Goal: Register for event/course

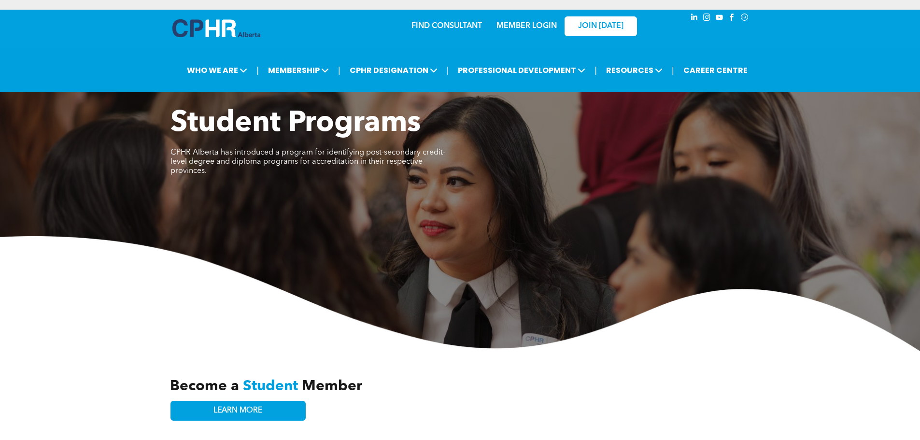
click at [525, 29] on link "MEMBER LOGIN" at bounding box center [526, 26] width 60 height 8
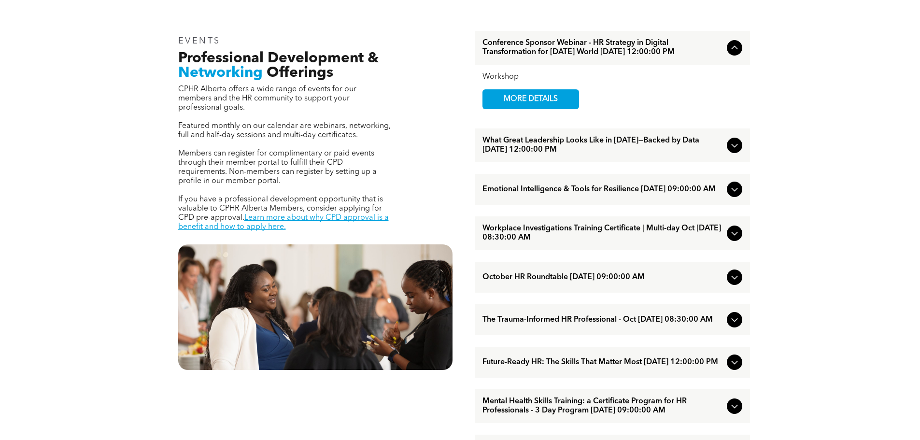
scroll to position [386, 0]
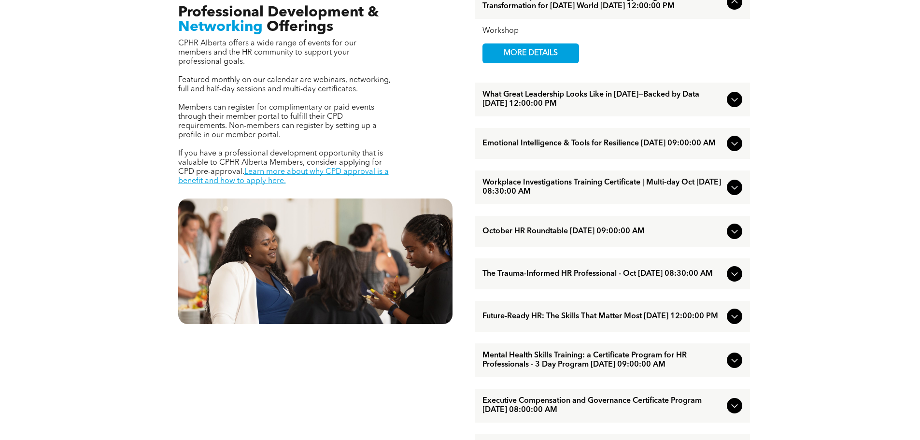
click at [566, 197] on span "Workplace Investigations Training Certificate | Multi-day Oct [DATE] 08:30:00 AM" at bounding box center [602, 187] width 240 height 18
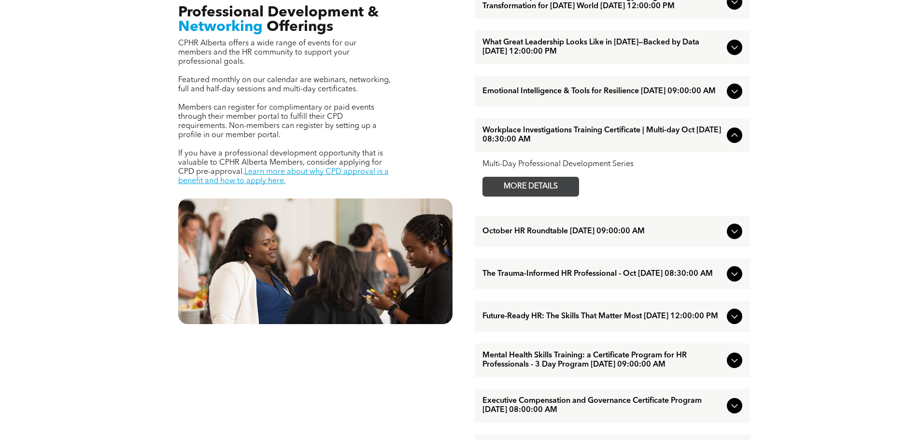
click at [564, 196] on span "MORE DETAILS" at bounding box center [531, 186] width 76 height 19
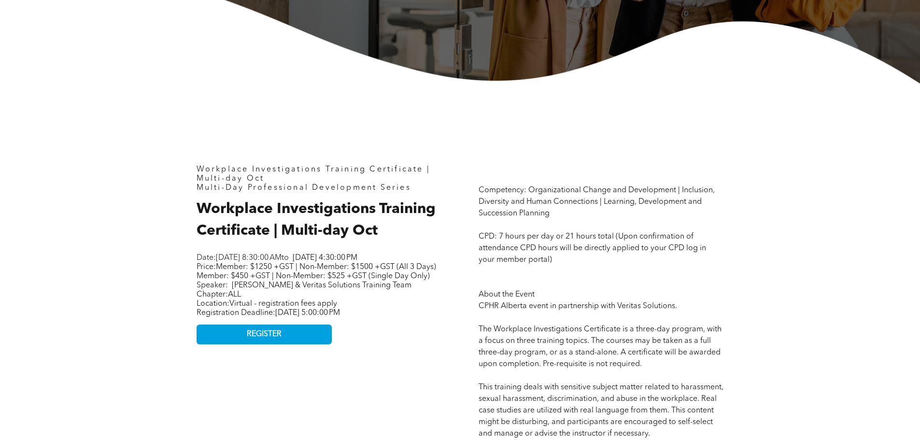
scroll to position [338, 0]
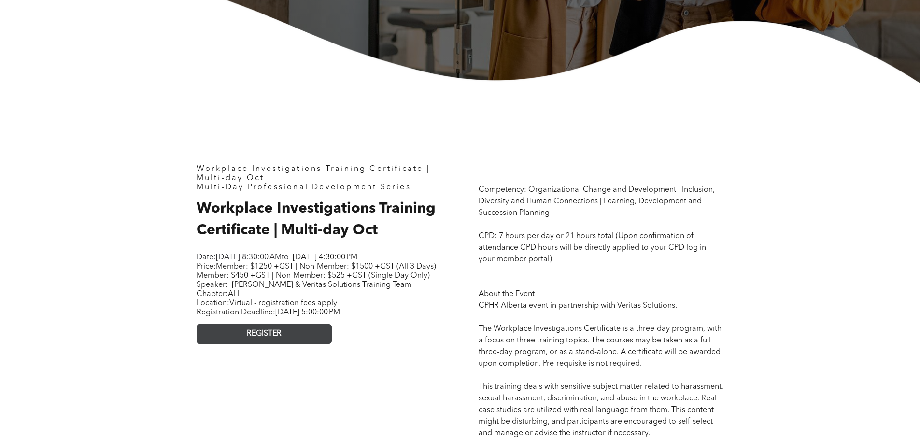
click at [274, 344] on link "REGISTER" at bounding box center [264, 334] width 135 height 20
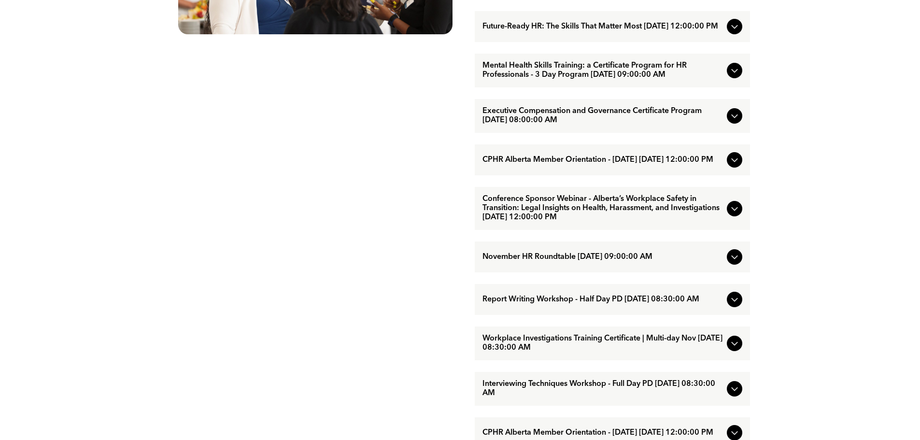
scroll to position [724, 0]
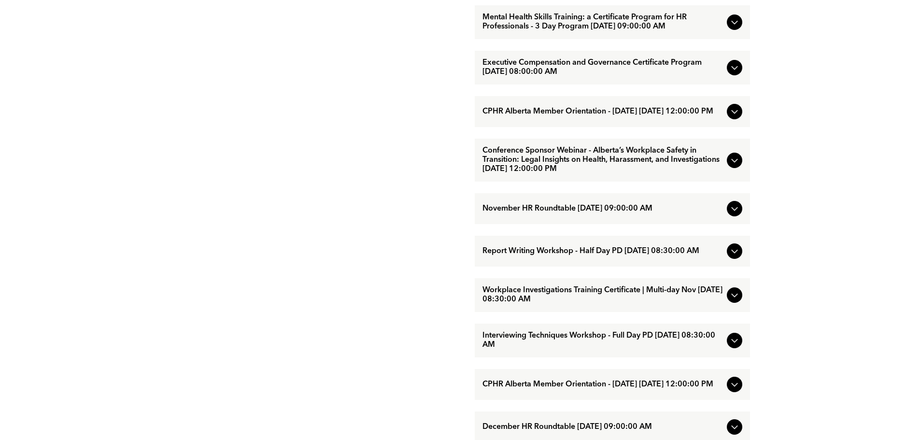
click at [611, 304] on span "Workplace Investigations Training Certificate | Multi-day Nov [DATE] 08:30:00 AM" at bounding box center [602, 295] width 240 height 18
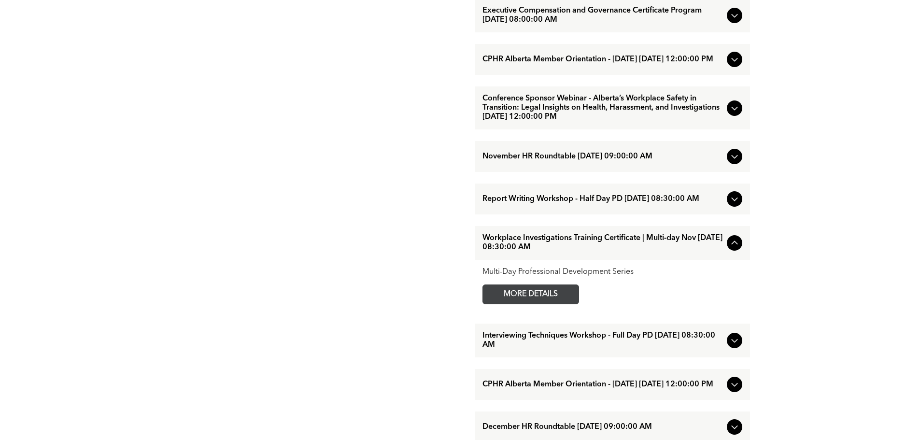
click at [563, 304] on span "MORE DETAILS" at bounding box center [531, 294] width 76 height 19
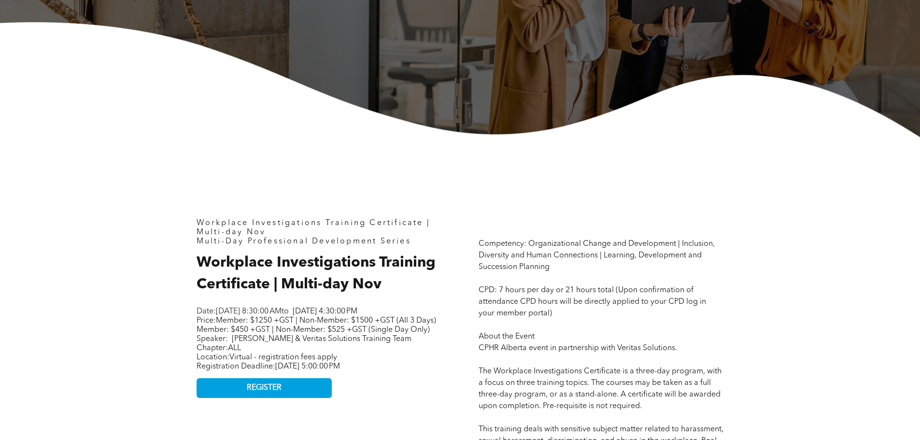
scroll to position [290, 0]
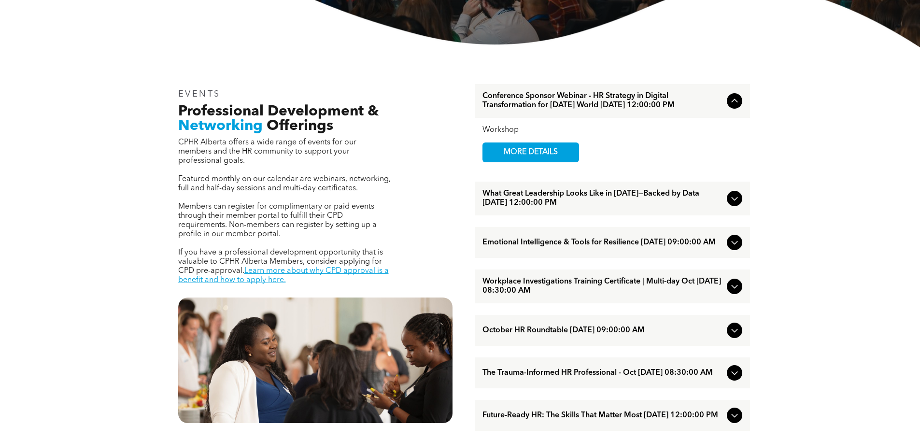
scroll to position [290, 0]
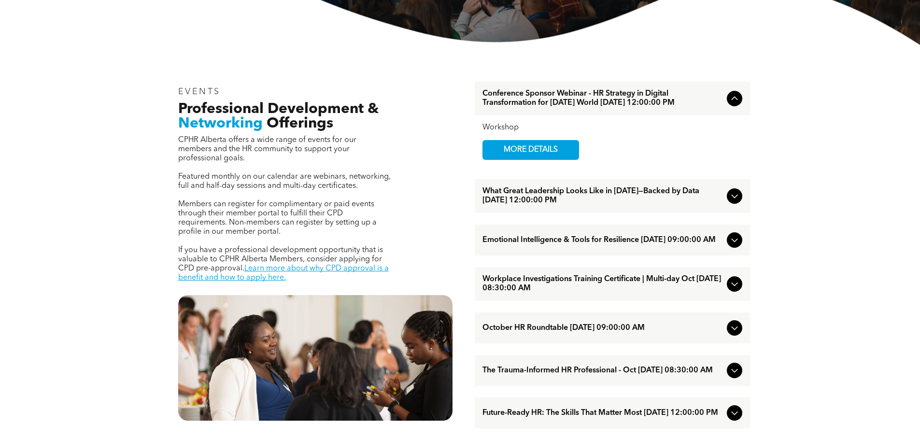
click at [607, 205] on span "What Great Leadership Looks Like in [DATE]—Backed by Data [DATE] 12:00:00 PM" at bounding box center [602, 196] width 240 height 18
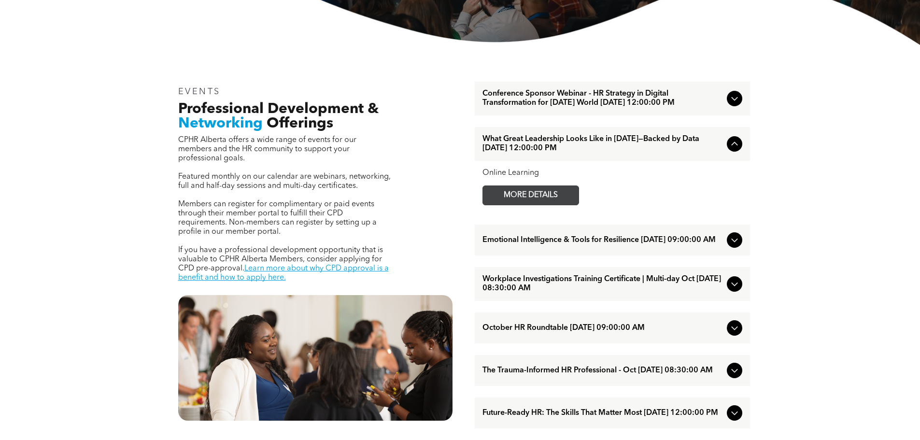
click at [559, 205] on span "MORE DETAILS" at bounding box center [531, 195] width 76 height 19
click at [556, 245] on span "Emotional Intelligence & Tools for Resilience [DATE] 09:00:00 AM" at bounding box center [602, 240] width 240 height 9
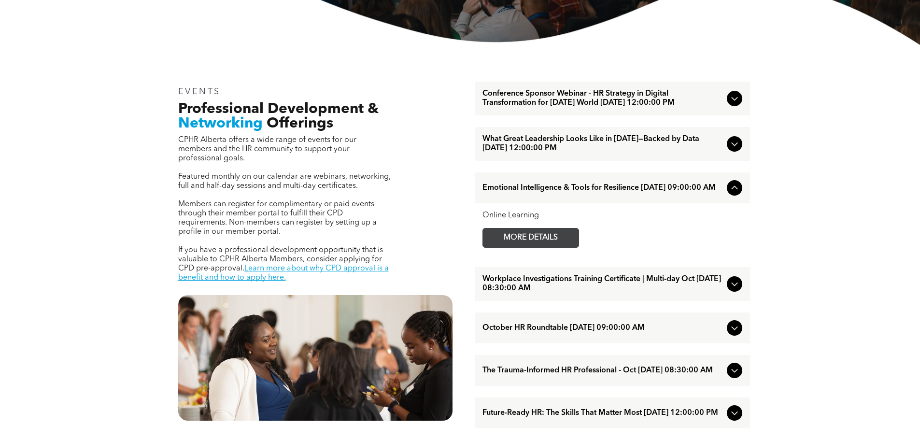
click at [555, 247] on span "MORE DETAILS" at bounding box center [531, 237] width 76 height 19
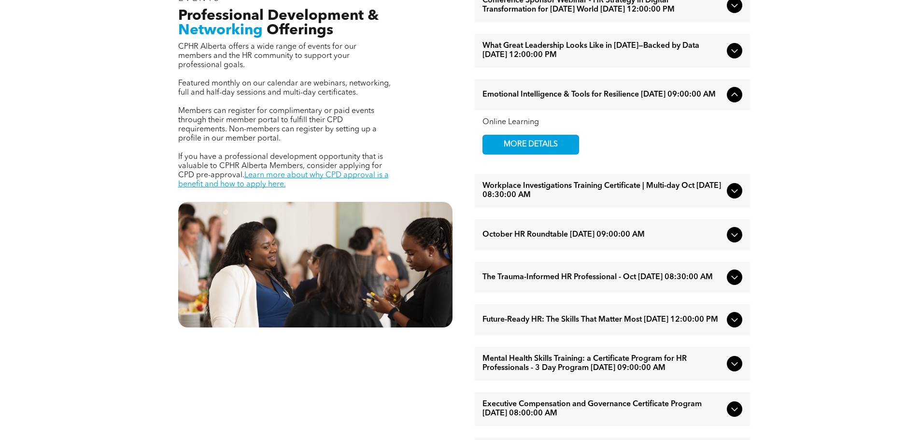
scroll to position [386, 0]
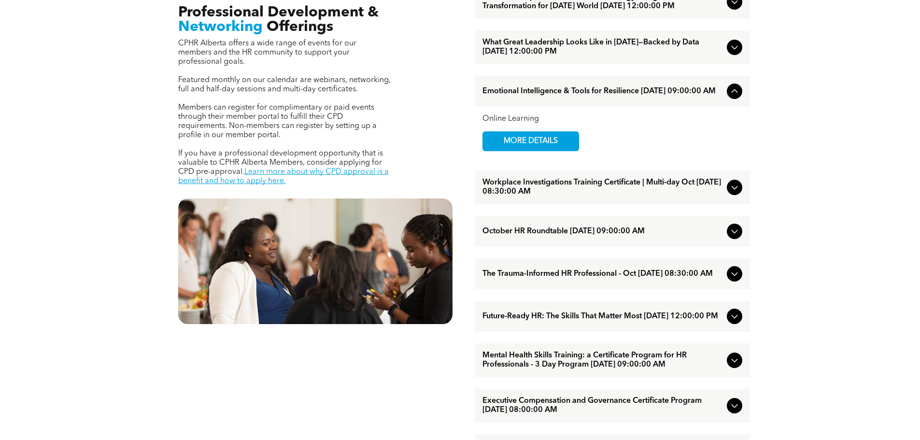
click at [526, 279] on span "The Trauma-Informed HR Professional - Oct [DATE] 08:30:00 AM" at bounding box center [602, 273] width 240 height 9
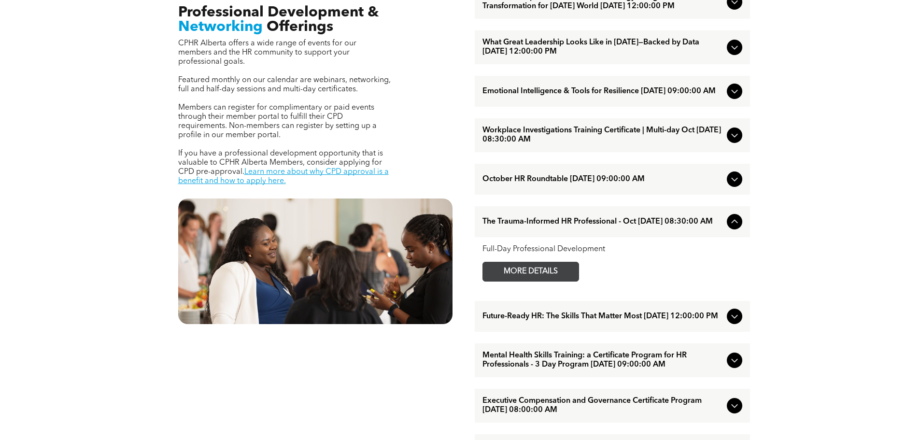
click at [527, 281] on span "MORE DETAILS" at bounding box center [531, 271] width 76 height 19
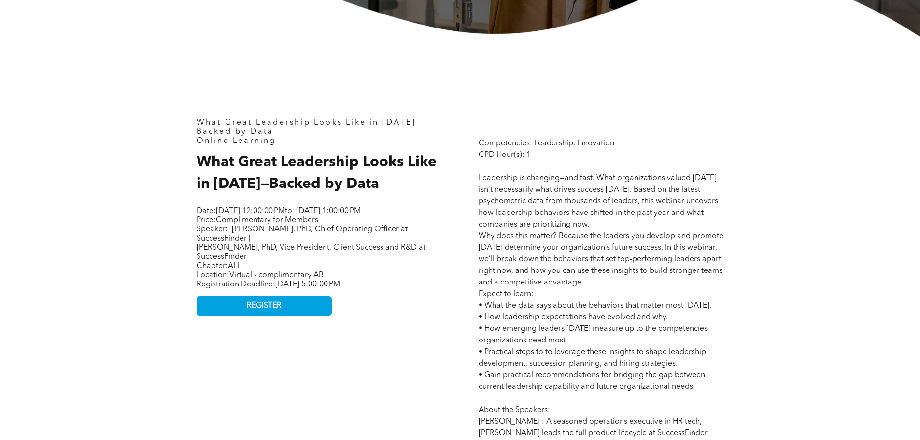
scroll to position [386, 0]
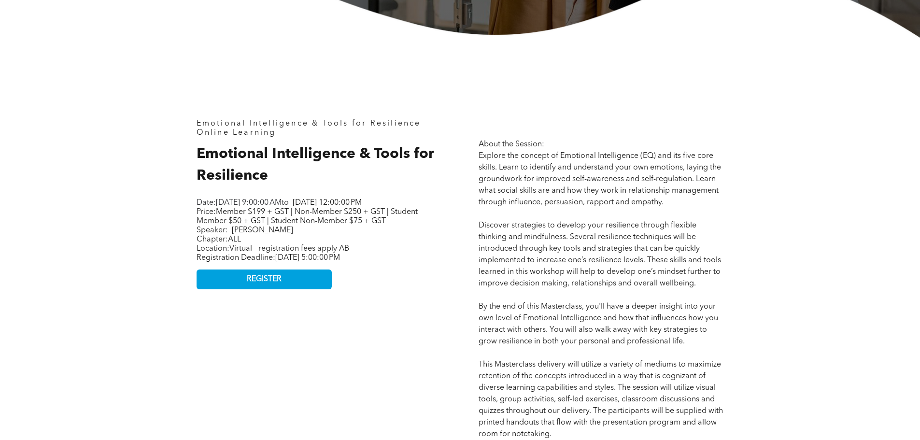
scroll to position [386, 0]
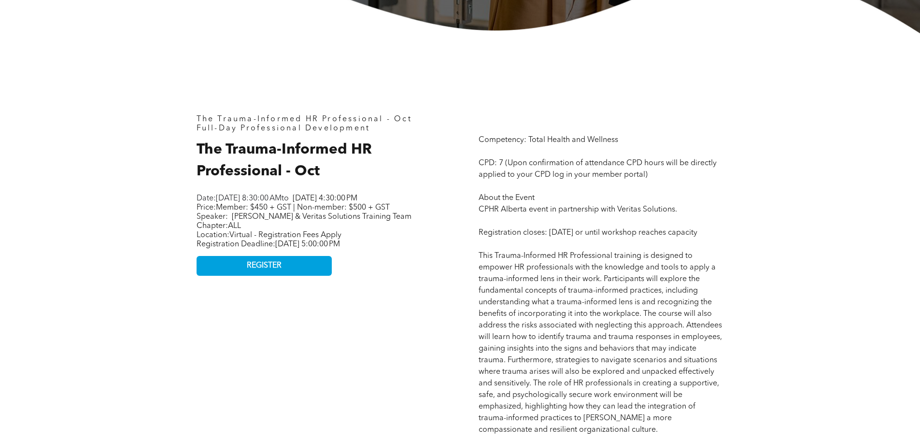
scroll to position [386, 0]
